Goal: Information Seeking & Learning: Learn about a topic

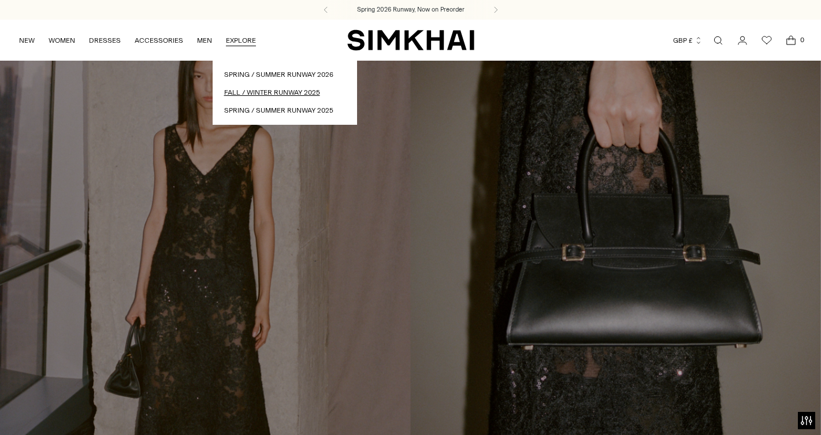
click at [246, 95] on link "Fall / Winter Runway 2025" at bounding box center [284, 92] width 121 height 11
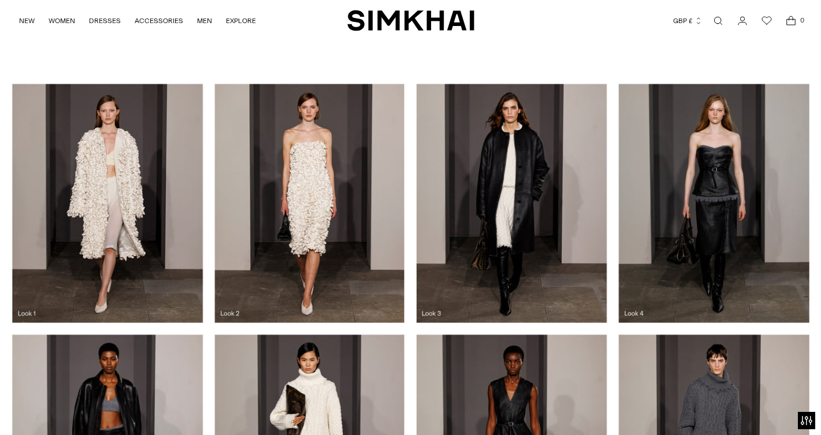
scroll to position [415, 0]
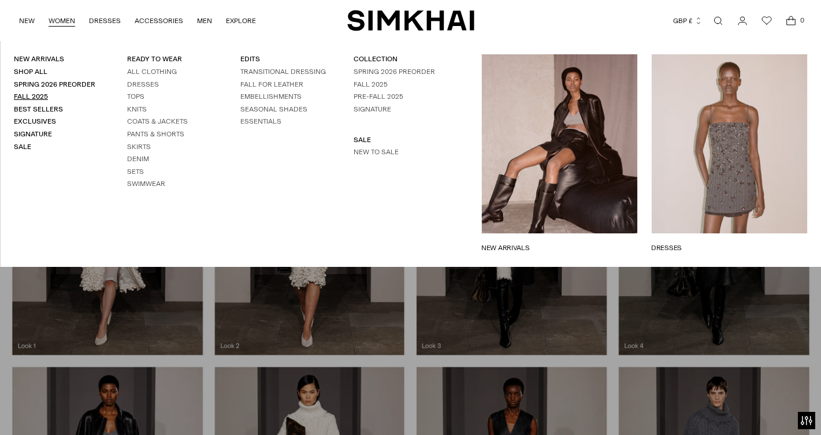
click at [40, 94] on link "Fall 2025" at bounding box center [31, 96] width 34 height 8
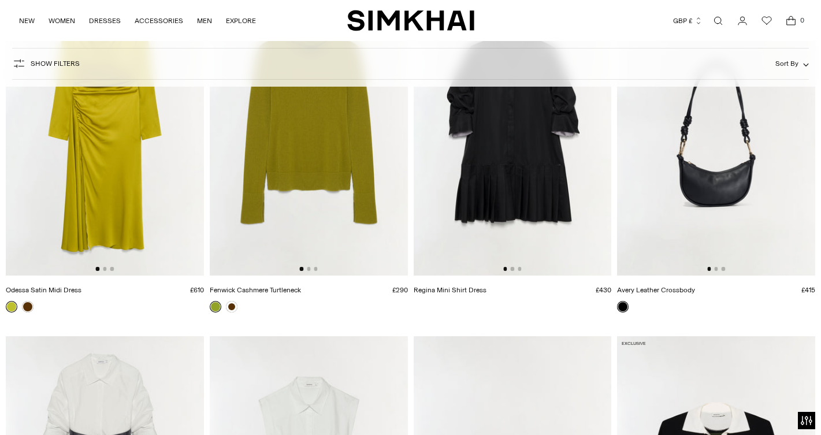
scroll to position [8272, 0]
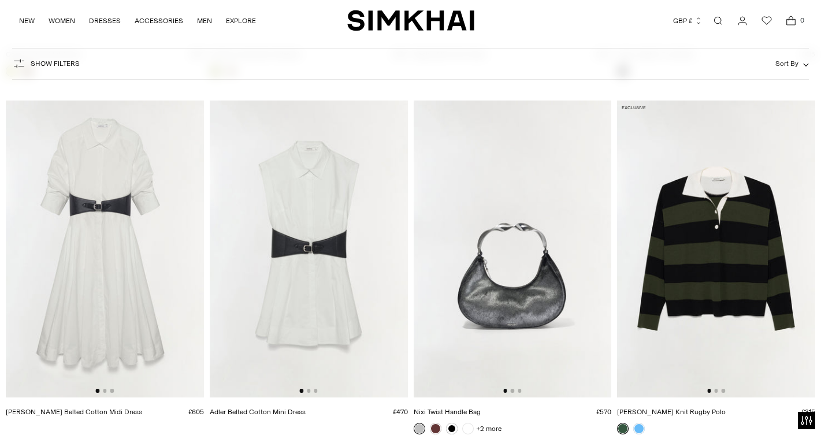
click at [146, 292] on img at bounding box center [105, 248] width 198 height 297
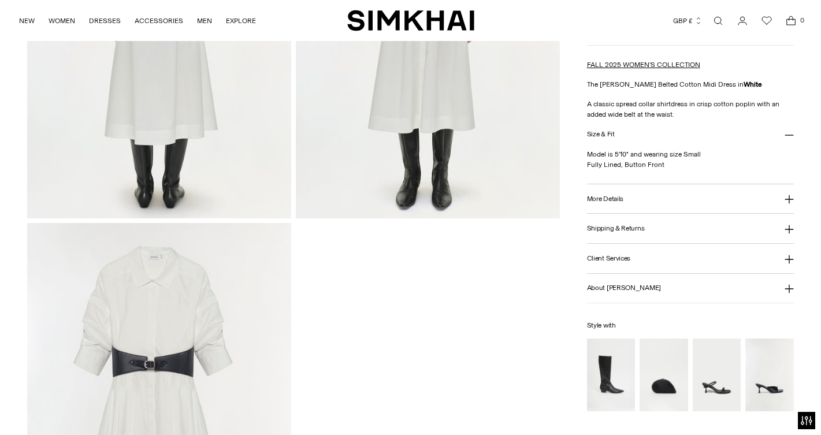
scroll to position [1067, 0]
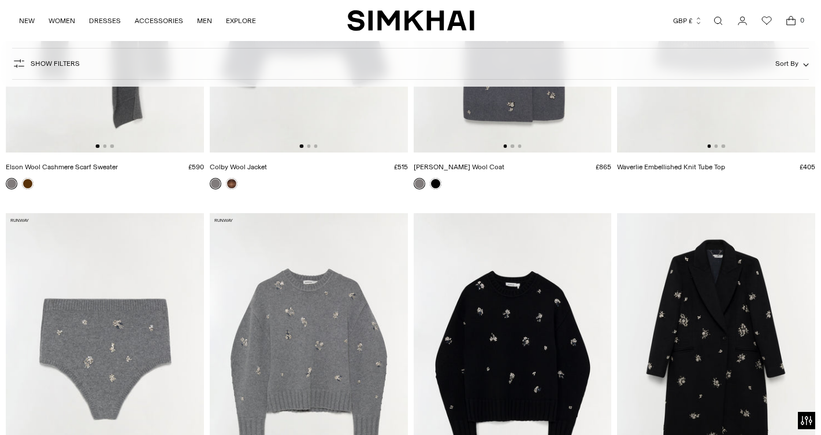
scroll to position [6368, 0]
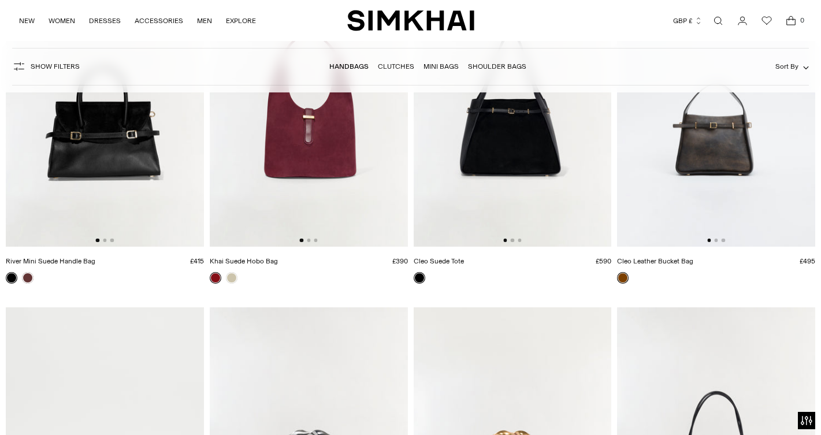
scroll to position [543, 0]
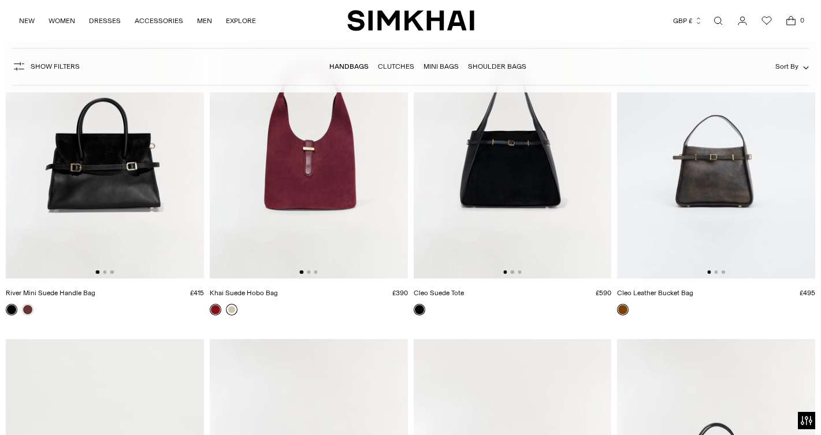
click at [234, 308] on link at bounding box center [232, 310] width 12 height 12
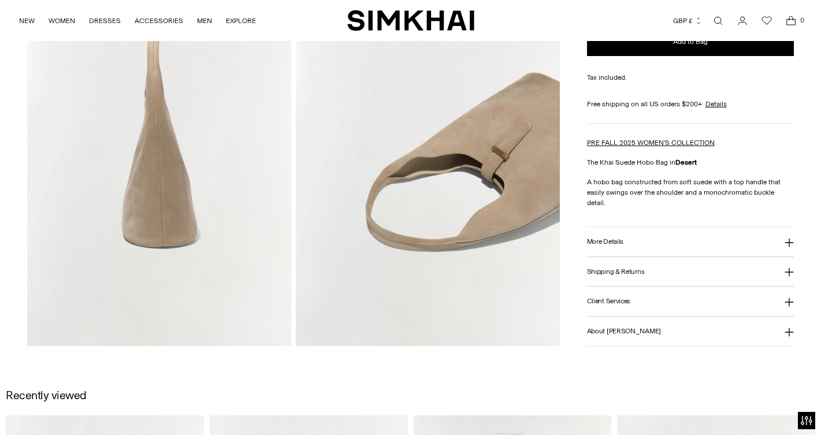
scroll to position [517, 0]
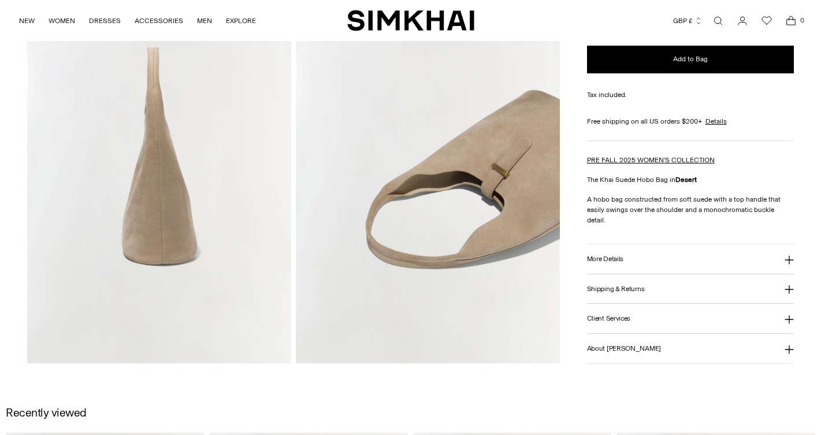
scroll to position [517, 0]
click at [612, 164] on link "PRE FALL 2025 WOMEN'S COLLECTION" at bounding box center [651, 160] width 128 height 8
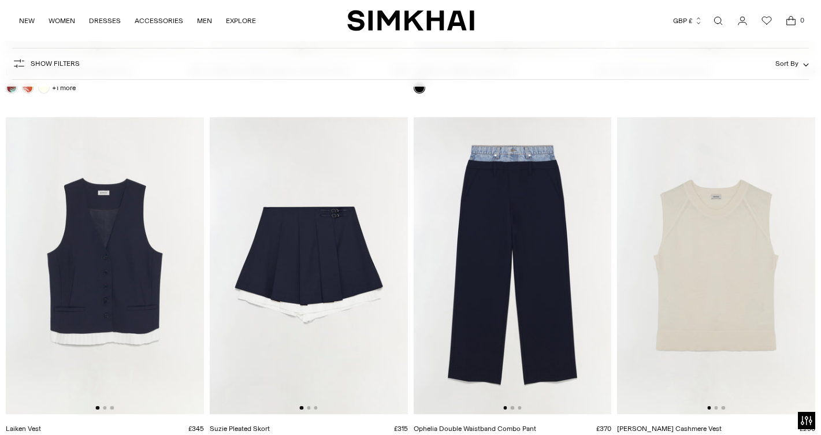
scroll to position [556, 0]
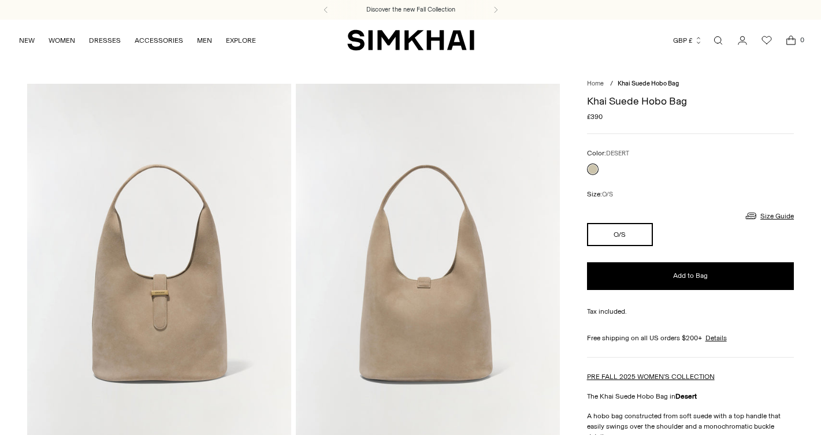
scroll to position [517, 0]
